Goal: Task Accomplishment & Management: Use online tool/utility

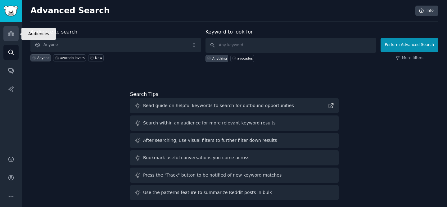
click at [11, 34] on icon "Sidebar" at bounding box center [11, 33] width 7 height 7
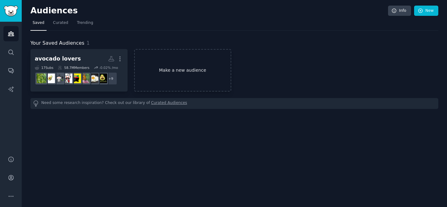
click at [172, 79] on link "Make a new audience" at bounding box center [182, 70] width 97 height 43
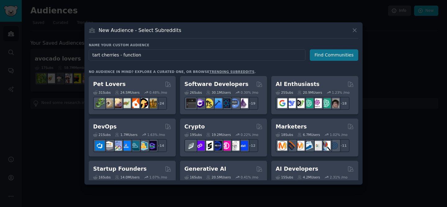
type input "tart cherries - function"
click at [328, 59] on button "Find Communities" at bounding box center [334, 54] width 48 height 11
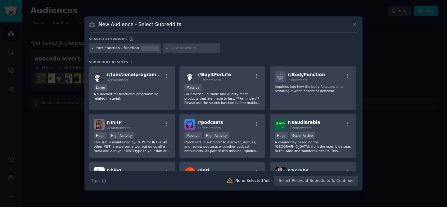
click at [92, 49] on icon at bounding box center [93, 49] width 2 height 2
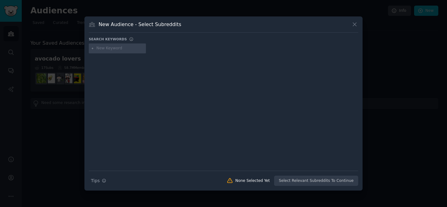
click at [129, 50] on input "text" at bounding box center [120, 49] width 47 height 6
type input "tart cherry juice"
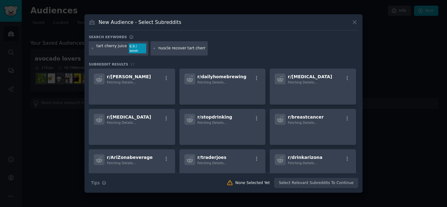
scroll to position [0, 3]
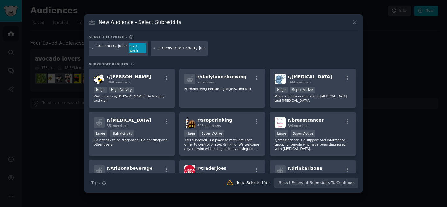
type input "muscle recover tart cherry juice"
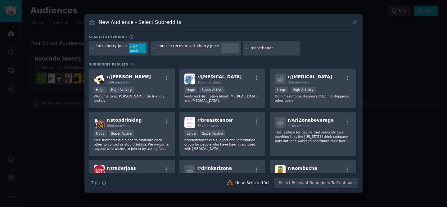
type input "marathoners"
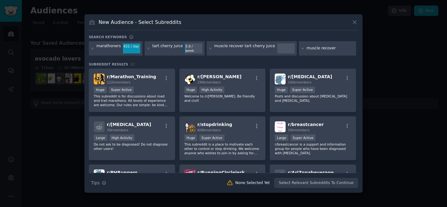
type input "muscle recovery"
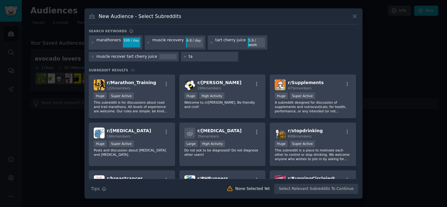
type input "t"
click at [94, 55] on icon at bounding box center [92, 56] width 3 height 3
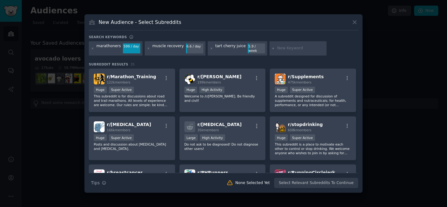
click at [288, 49] on input "text" at bounding box center [300, 49] width 47 height 6
click at [91, 49] on icon at bounding box center [92, 48] width 3 height 3
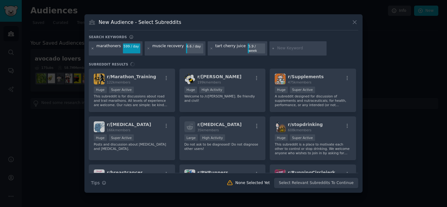
click at [93, 50] on icon at bounding box center [92, 48] width 3 height 3
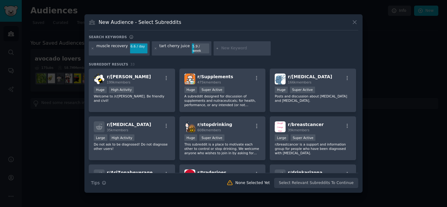
click at [93, 50] on icon at bounding box center [92, 48] width 3 height 3
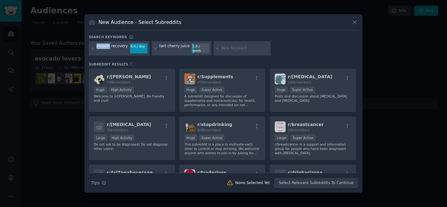
click at [93, 50] on icon at bounding box center [92, 48] width 3 height 3
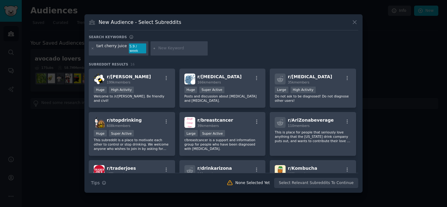
click at [93, 50] on icon at bounding box center [92, 48] width 3 height 3
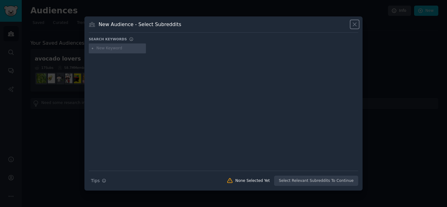
click at [358, 23] on icon at bounding box center [355, 24] width 7 height 7
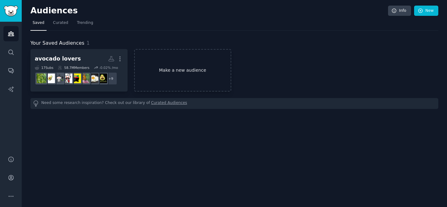
click at [173, 72] on link "Make a new audience" at bounding box center [182, 70] width 97 height 43
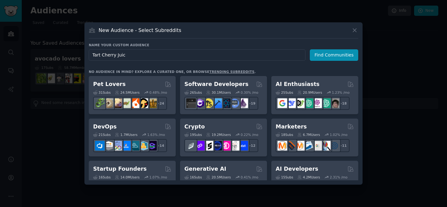
type input "Tart Cherry Juice"
click button "Find Communities" at bounding box center [334, 54] width 48 height 11
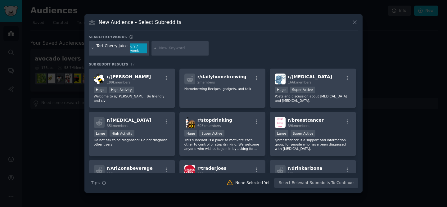
click at [179, 48] on input "text" at bounding box center [182, 49] width 47 height 6
paste input "("tart cherry juice" OR "montmorency cherry juice" OR "cherry juice concentrate…"
type input "("tart cherry juice" OR "montmorency cherry juice" OR "cherry juice concentrate…"
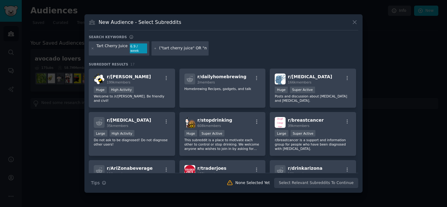
click at [226, 44] on div "Tart Cherry Juice 6.9 / week ("tart cherry juice" OR "montmorency cherry juice"…" at bounding box center [224, 49] width 270 height 16
click at [154, 49] on icon at bounding box center [155, 48] width 3 height 3
click at [155, 50] on icon at bounding box center [155, 48] width 3 height 3
click at [188, 50] on input "("tart cherry juice" OR "montmorency cherry juice" OR "cherry juice concentrate…" at bounding box center [182, 49] width 47 height 6
click at [206, 48] on div "Tart Cherry Juice 6.9 / week ("tart cherry juice" OR "montmorency cherry juice"…" at bounding box center [224, 49] width 270 height 16
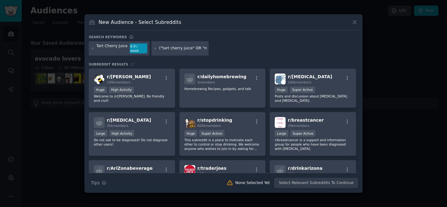
click at [197, 47] on input "("tart cherry juice" OR "montmorency cherry juice" OR "cherry juice concentrate…" at bounding box center [182, 49] width 47 height 6
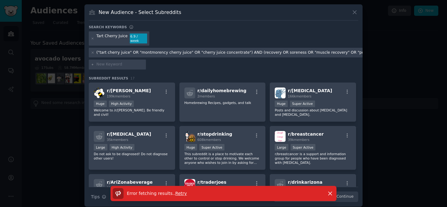
click at [92, 50] on div at bounding box center [92, 53] width 3 height 6
click at [92, 51] on icon at bounding box center [92, 52] width 3 height 3
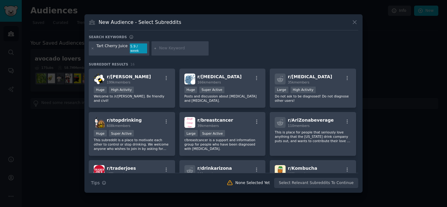
click at [162, 48] on input "text" at bounding box center [182, 49] width 47 height 6
type input "montmorency cherry juice"
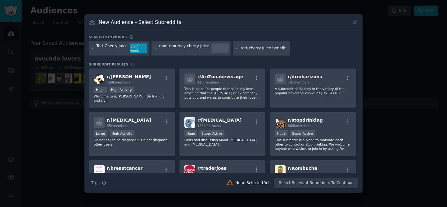
type input "tart cherry juice benefits"
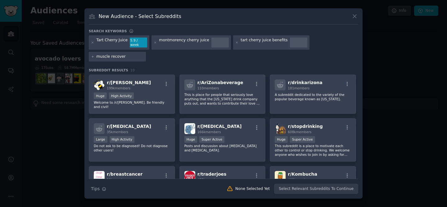
type input "muscle recovery"
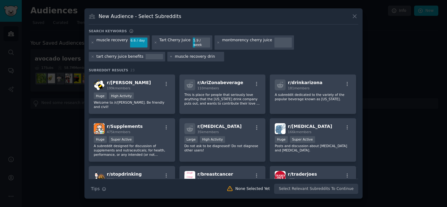
type input "muscle recovery drink"
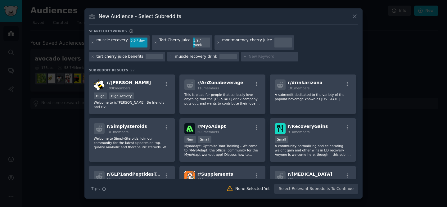
click at [218, 42] on icon at bounding box center [219, 43] width 2 height 2
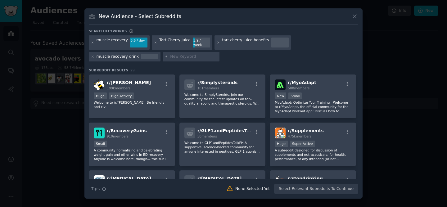
click at [218, 42] on icon at bounding box center [219, 43] width 2 height 2
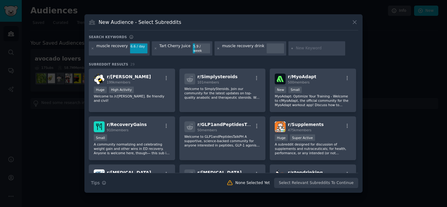
click at [217, 47] on icon at bounding box center [218, 48] width 3 height 3
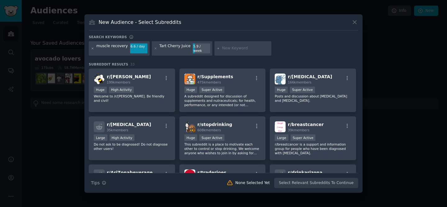
click at [92, 48] on icon at bounding box center [93, 49] width 2 height 2
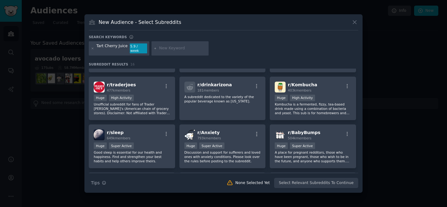
scroll to position [91, 0]
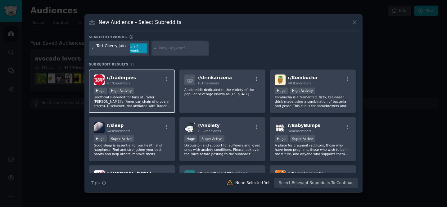
click at [153, 92] on div "Huge High Activity" at bounding box center [132, 92] width 76 height 8
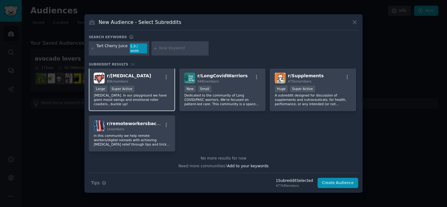
scroll to position [0, 0]
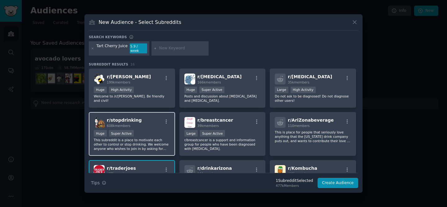
click at [148, 130] on div "Huge Super Active" at bounding box center [132, 134] width 76 height 8
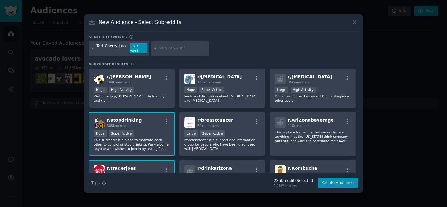
click at [169, 48] on input "text" at bounding box center [182, 49] width 47 height 6
type input "tourdefrance"
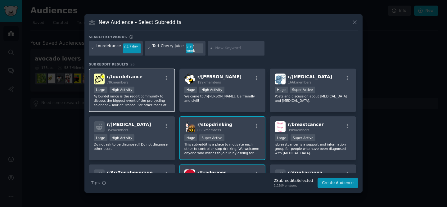
click at [141, 88] on div "Large High Activity" at bounding box center [132, 91] width 76 height 8
click at [93, 49] on icon at bounding box center [92, 48] width 3 height 3
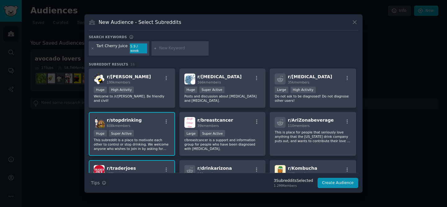
click at [168, 51] on input "text" at bounding box center [182, 49] width 47 height 6
type input "advanced fitness"
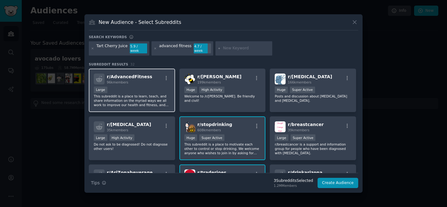
click at [139, 95] on p "This subreddit is a place to learn, teach, and share information on the myriad …" at bounding box center [132, 100] width 76 height 13
click at [157, 49] on div "advanced fitness 4.7 / week" at bounding box center [183, 48] width 62 height 14
click at [154, 48] on icon at bounding box center [155, 48] width 3 height 3
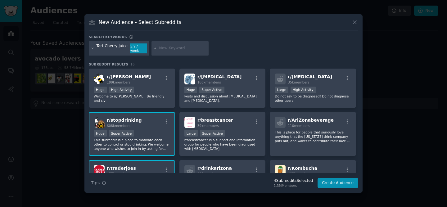
click at [186, 49] on input "text" at bounding box center [182, 49] width 47 height 6
type input "ultra running"
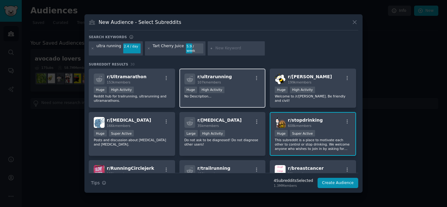
click at [243, 94] on p "No Description..." at bounding box center [222, 96] width 76 height 4
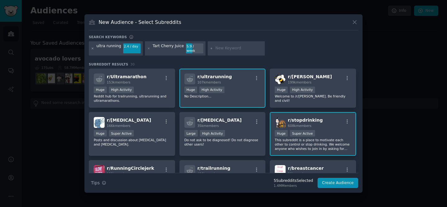
click at [93, 49] on icon at bounding box center [92, 48] width 3 height 3
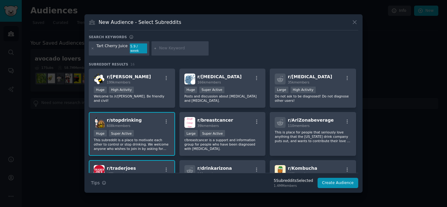
click at [185, 50] on input "text" at bounding box center [182, 49] width 47 height 6
type input "velo"
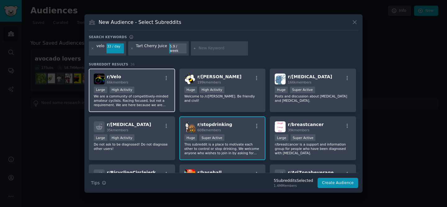
click at [153, 101] on p "We are a community of competitively-minded amateur cyclists. Racing focused, bu…" at bounding box center [132, 100] width 76 height 13
click at [93, 48] on icon at bounding box center [92, 48] width 3 height 3
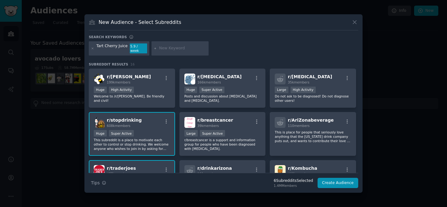
click at [192, 48] on input "text" at bounding box center [182, 49] width 47 height 6
type input "sprinting"
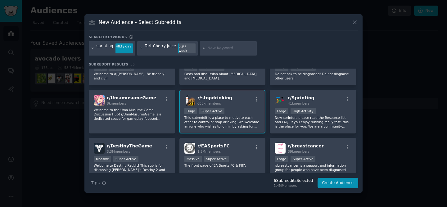
scroll to position [28, 0]
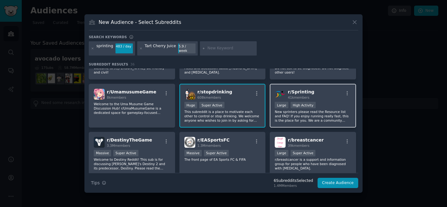
click at [307, 116] on p "New sprinters please read the Resource list and FAQ! If you enjoy running reall…" at bounding box center [313, 116] width 76 height 13
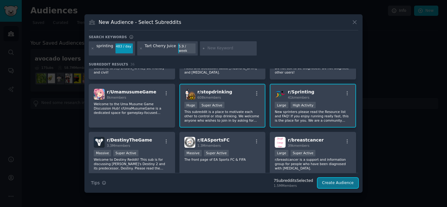
click at [333, 178] on button "Create Audience" at bounding box center [338, 183] width 41 height 11
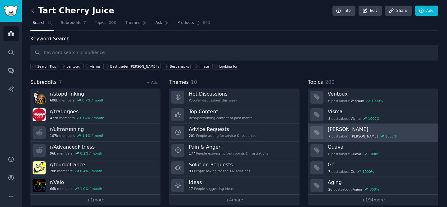
scroll to position [7, 0]
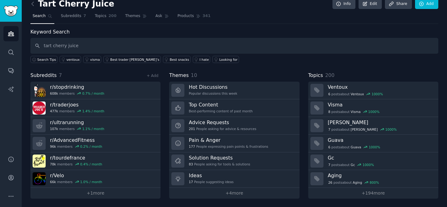
type input "tart cherry juice"
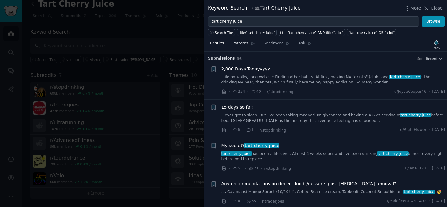
click at [244, 43] on span "Patterns" at bounding box center [241, 44] width 16 height 6
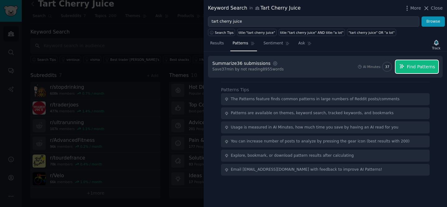
click at [419, 66] on span "Find Patterns" at bounding box center [421, 67] width 28 height 7
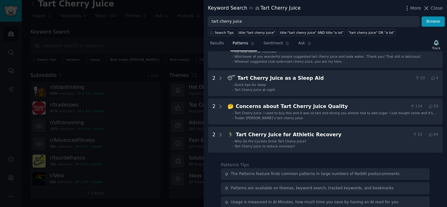
scroll to position [86, 0]
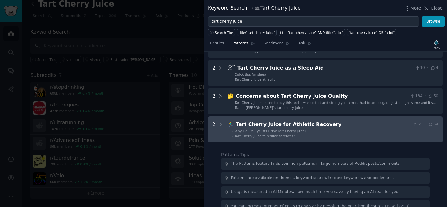
click at [267, 136] on span "Tart Cherry Juice to reduce soreness?" at bounding box center [265, 136] width 61 height 4
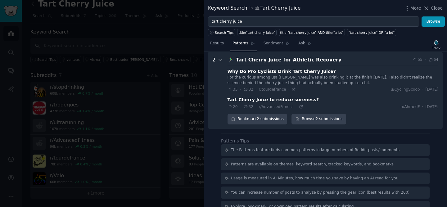
scroll to position [151, 0]
click at [271, 119] on div "Bookmark 2 submissions" at bounding box center [258, 119] width 60 height 11
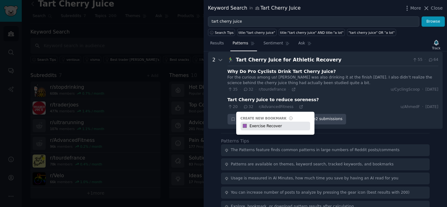
type input "Exercise Recover"
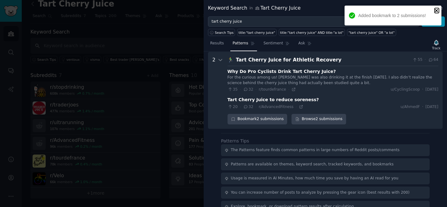
click at [438, 11] on icon "close" at bounding box center [437, 10] width 4 height 5
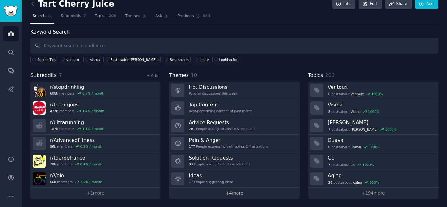
click at [223, 190] on link "+ 4 more" at bounding box center [234, 193] width 130 height 11
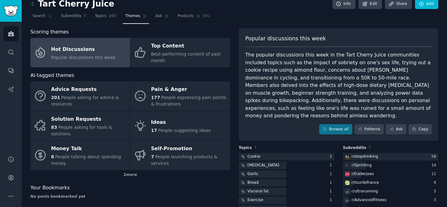
scroll to position [15, 0]
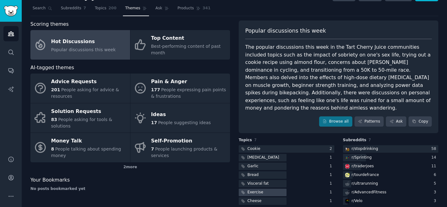
click at [262, 189] on div "Exercise" at bounding box center [251, 193] width 25 height 8
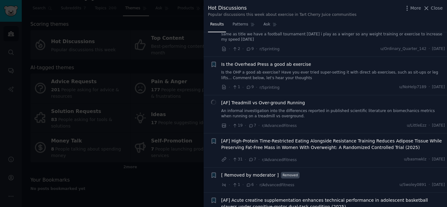
scroll to position [196, 0]
click at [166, 65] on div at bounding box center [223, 103] width 447 height 207
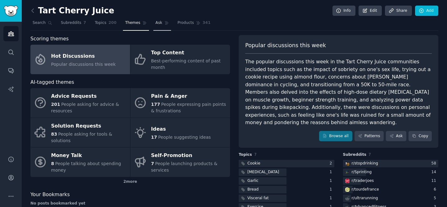
click at [156, 25] on span "Ask" at bounding box center [159, 23] width 7 height 6
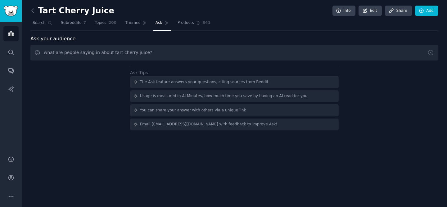
type input "what are people saying in about tart cherry juice?"
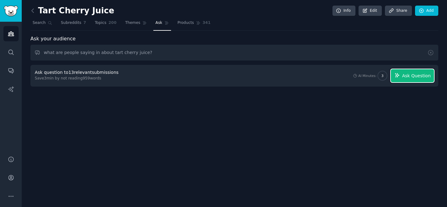
click at [409, 72] on button "Ask Question" at bounding box center [412, 75] width 43 height 13
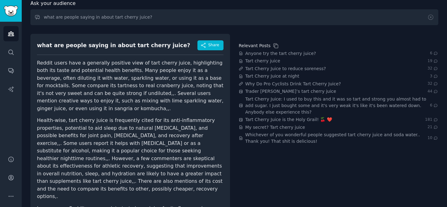
scroll to position [35, 0]
click at [275, 84] on span "Why Do Pro Cyclists Drink Tart Cherry Juice?" at bounding box center [293, 84] width 96 height 7
click at [12, 39] on link "Audiences" at bounding box center [10, 33] width 15 height 15
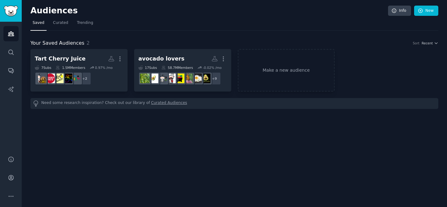
click at [106, 121] on div "Audiences Info New Saved Curated Trending Your Saved Audiences 2 Sort Recent Ta…" at bounding box center [234, 103] width 425 height 207
click at [16, 50] on link "Search" at bounding box center [10, 52] width 15 height 15
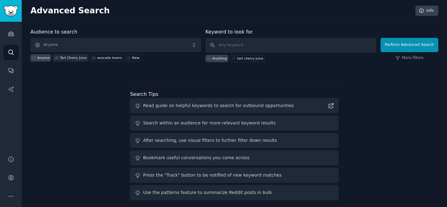
click at [80, 60] on div "Tart Cherry Juice" at bounding box center [70, 57] width 35 height 7
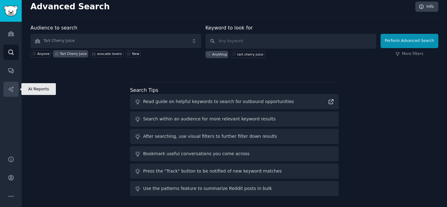
click at [10, 91] on icon "Sidebar" at bounding box center [11, 89] width 7 height 7
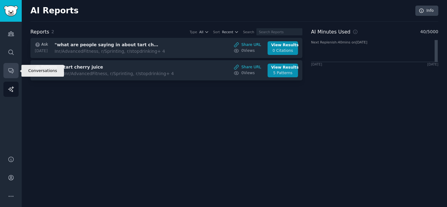
click at [10, 73] on icon "Sidebar" at bounding box center [11, 70] width 7 height 7
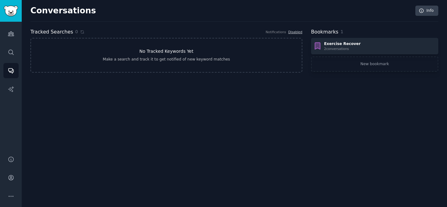
click at [176, 51] on h3 "No Tracked Keywords Yet" at bounding box center [166, 51] width 54 height 7
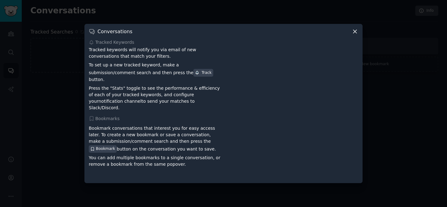
click at [356, 33] on icon at bounding box center [354, 31] width 3 height 3
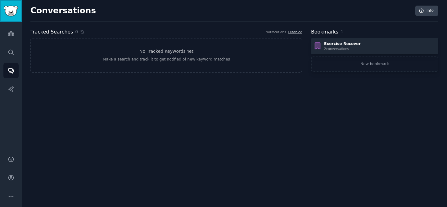
click at [14, 14] on img "Sidebar" at bounding box center [11, 11] width 14 height 11
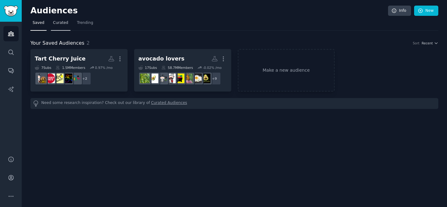
click at [60, 26] on link "Curated" at bounding box center [61, 24] width 20 height 13
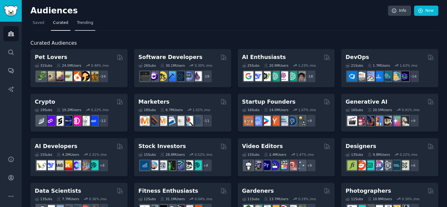
click at [87, 26] on link "Trending" at bounding box center [85, 24] width 20 height 13
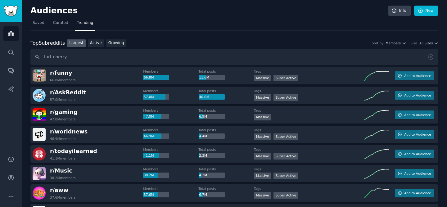
type input "tart cherry"
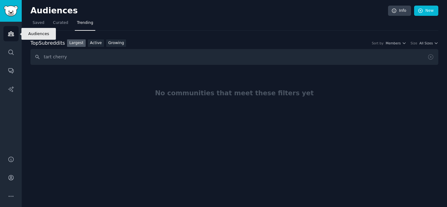
click at [14, 35] on link "Audiences" at bounding box center [10, 33] width 15 height 15
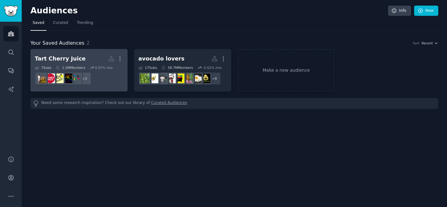
click at [104, 75] on dd "r/Velo + 2" at bounding box center [79, 78] width 89 height 17
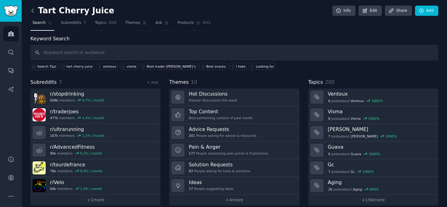
click at [33, 10] on icon at bounding box center [33, 10] width 7 height 7
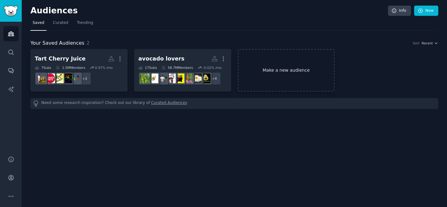
click at [280, 74] on link "Make a new audience" at bounding box center [286, 70] width 97 height 43
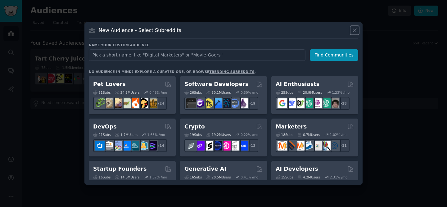
click at [354, 30] on icon at bounding box center [355, 30] width 7 height 7
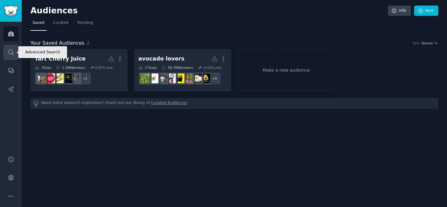
click at [14, 53] on link "Search" at bounding box center [10, 52] width 15 height 15
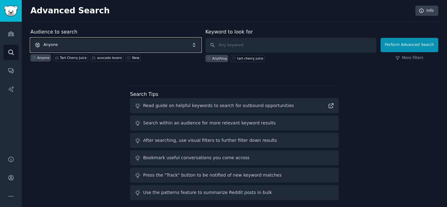
click at [60, 45] on span "Anyone" at bounding box center [115, 45] width 171 height 14
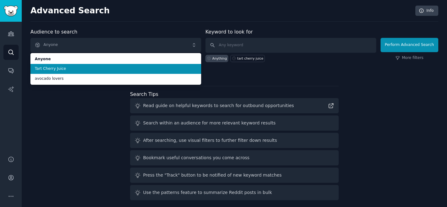
click at [58, 69] on span "Tart Cherry Juice" at bounding box center [116, 69] width 162 height 6
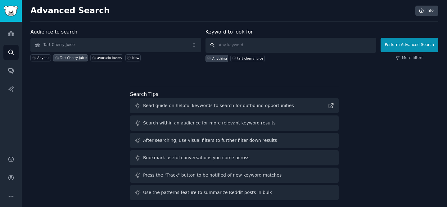
paste input "tart cherry juice, muscle recovery, DOMS, post workout, sore muscles"
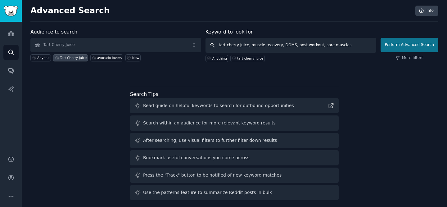
type input "tart cherry juice, muscle recovery, DOMS, post workout, sore muscles"
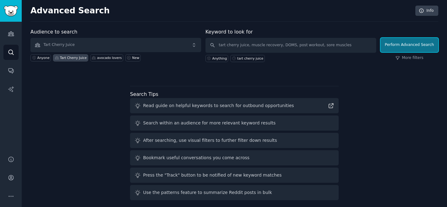
click at [395, 41] on button "Perform Advanced Search" at bounding box center [410, 45] width 58 height 14
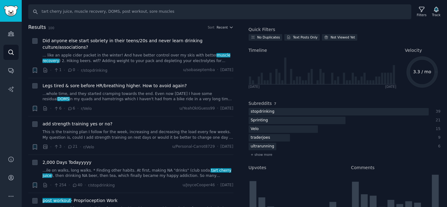
scroll to position [32, 0]
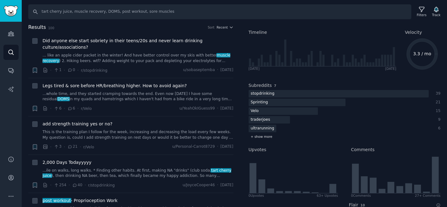
click at [265, 135] on span "+ show more" at bounding box center [262, 136] width 22 height 4
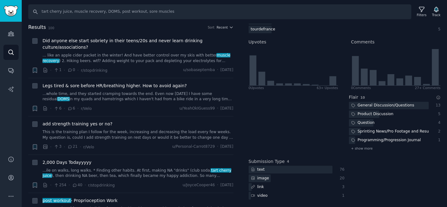
scroll to position [0, 0]
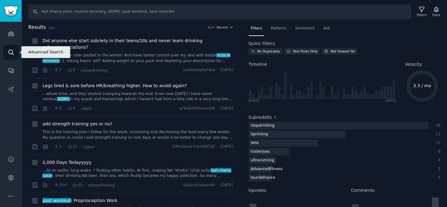
click at [10, 51] on icon "Sidebar" at bounding box center [11, 52] width 7 height 7
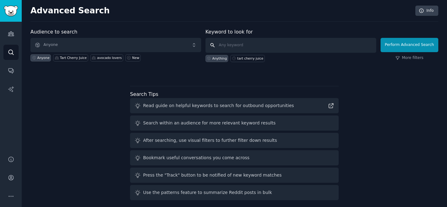
click at [225, 46] on input "text" at bounding box center [291, 45] width 171 height 15
paste input "tart cherry juice, muscle recovery, DOMS, post workout, sore muscles"
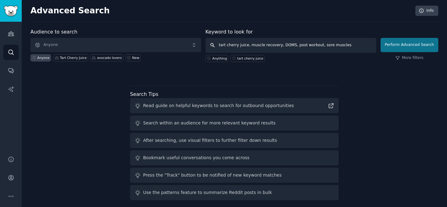
type input "tart cherry juice, muscle recovery, DOMS, post workout, sore muscles"
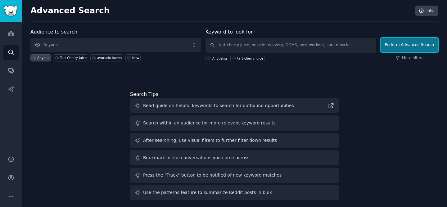
click at [400, 48] on button "Perform Advanced Search" at bounding box center [410, 45] width 58 height 14
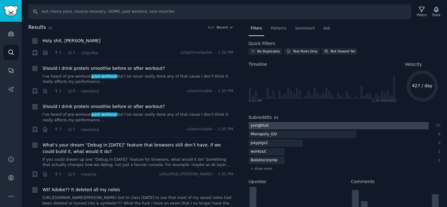
click at [296, 124] on div at bounding box center [339, 126] width 180 height 8
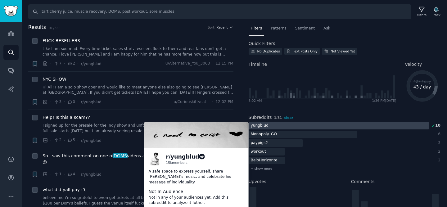
click at [279, 125] on div at bounding box center [339, 126] width 180 height 8
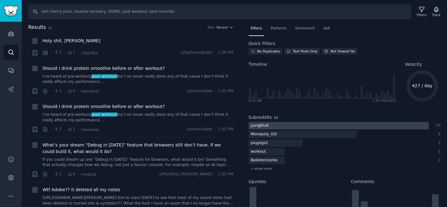
click at [260, 126] on div "yungblud" at bounding box center [260, 126] width 22 height 8
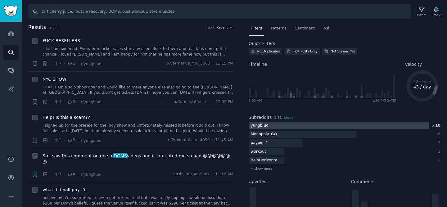
scroll to position [7, 0]
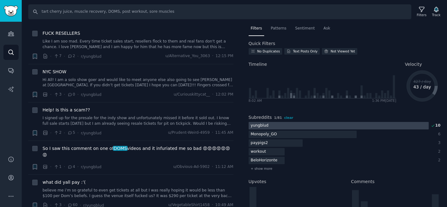
click at [435, 125] on div "10" at bounding box center [438, 126] width 6 height 6
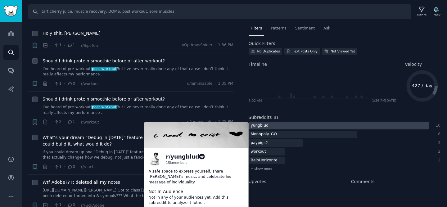
scroll to position [0, 0]
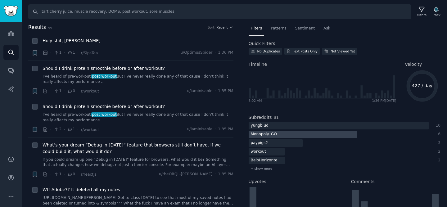
click at [266, 134] on div "Monopoly_GO" at bounding box center [264, 135] width 31 height 8
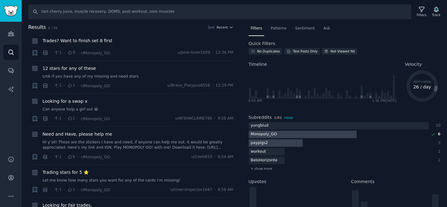
click at [276, 141] on div at bounding box center [276, 143] width 54 height 8
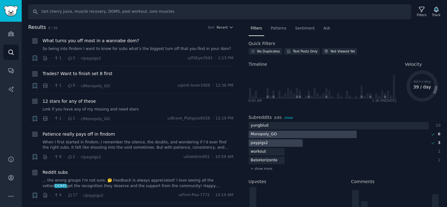
click at [336, 133] on div at bounding box center [303, 135] width 108 height 8
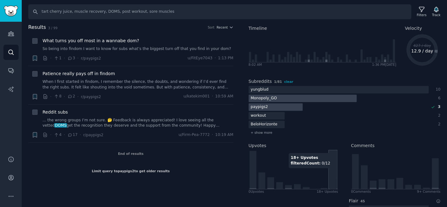
scroll to position [36, 0]
click at [260, 129] on div "yungblud 10 Monopoly_GO 6 paypigs2 3 workout 2 BeloHorizonte 2 + show more" at bounding box center [345, 111] width 192 height 50
click at [260, 132] on span "+ show more" at bounding box center [262, 133] width 22 height 4
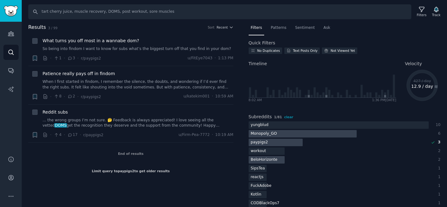
scroll to position [0, 0]
click at [11, 180] on icon "Sidebar" at bounding box center [11, 178] width 7 height 7
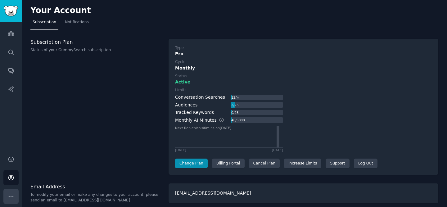
click at [10, 194] on icon "Sidebar" at bounding box center [11, 196] width 7 height 7
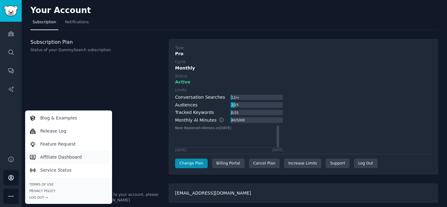
click at [66, 158] on p "Affiliate Dashboard" at bounding box center [61, 157] width 42 height 7
click at [72, 78] on div "Subscription Plan Status of your GummySearch subscription" at bounding box center [96, 107] width 132 height 136
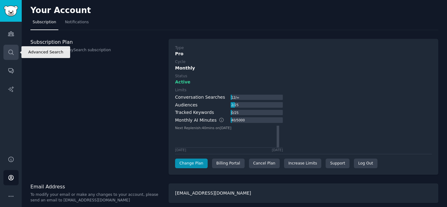
click at [17, 48] on link "Search" at bounding box center [10, 52] width 15 height 15
